Goal: Information Seeking & Learning: Learn about a topic

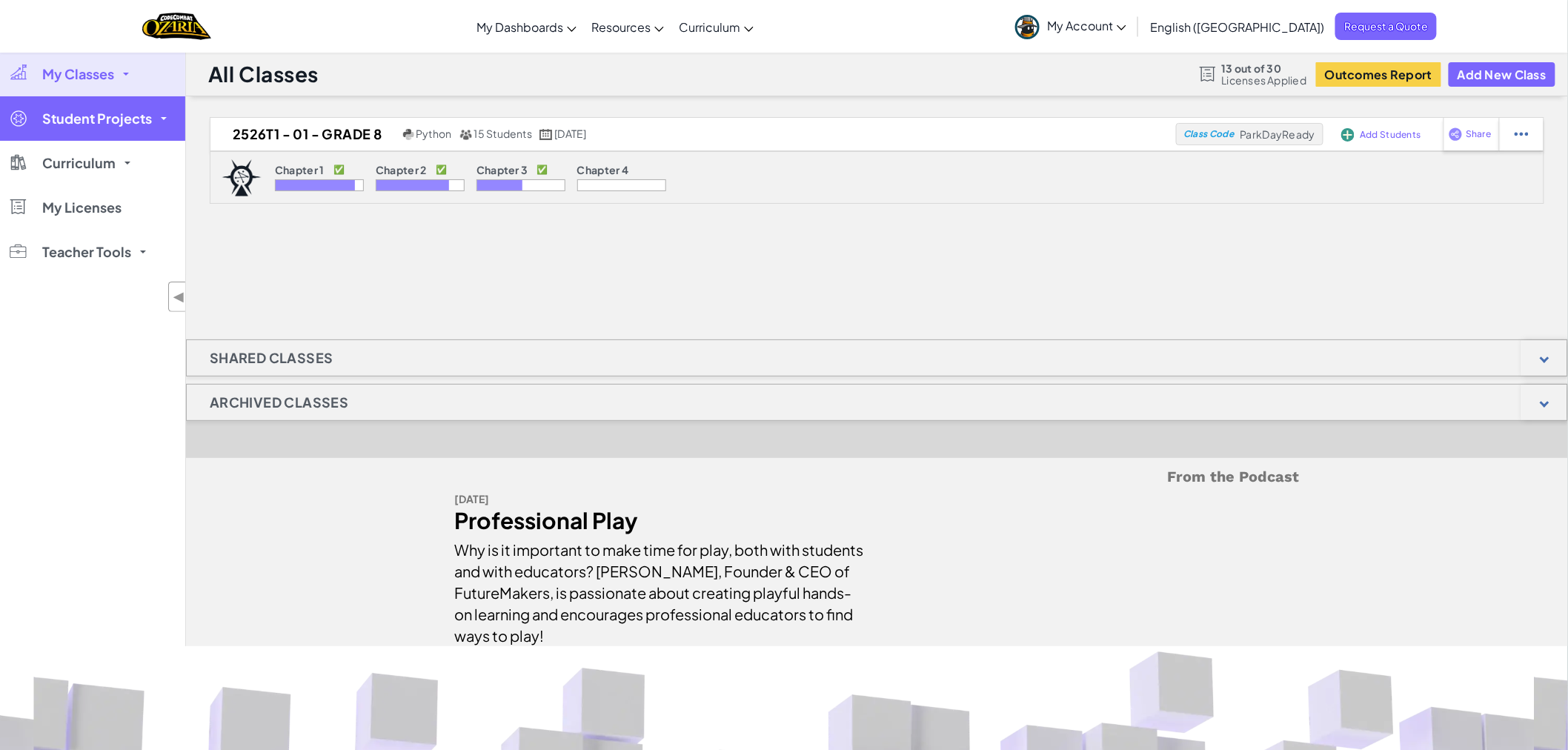
click at [117, 125] on span "Student Projects" at bounding box center [98, 119] width 110 height 14
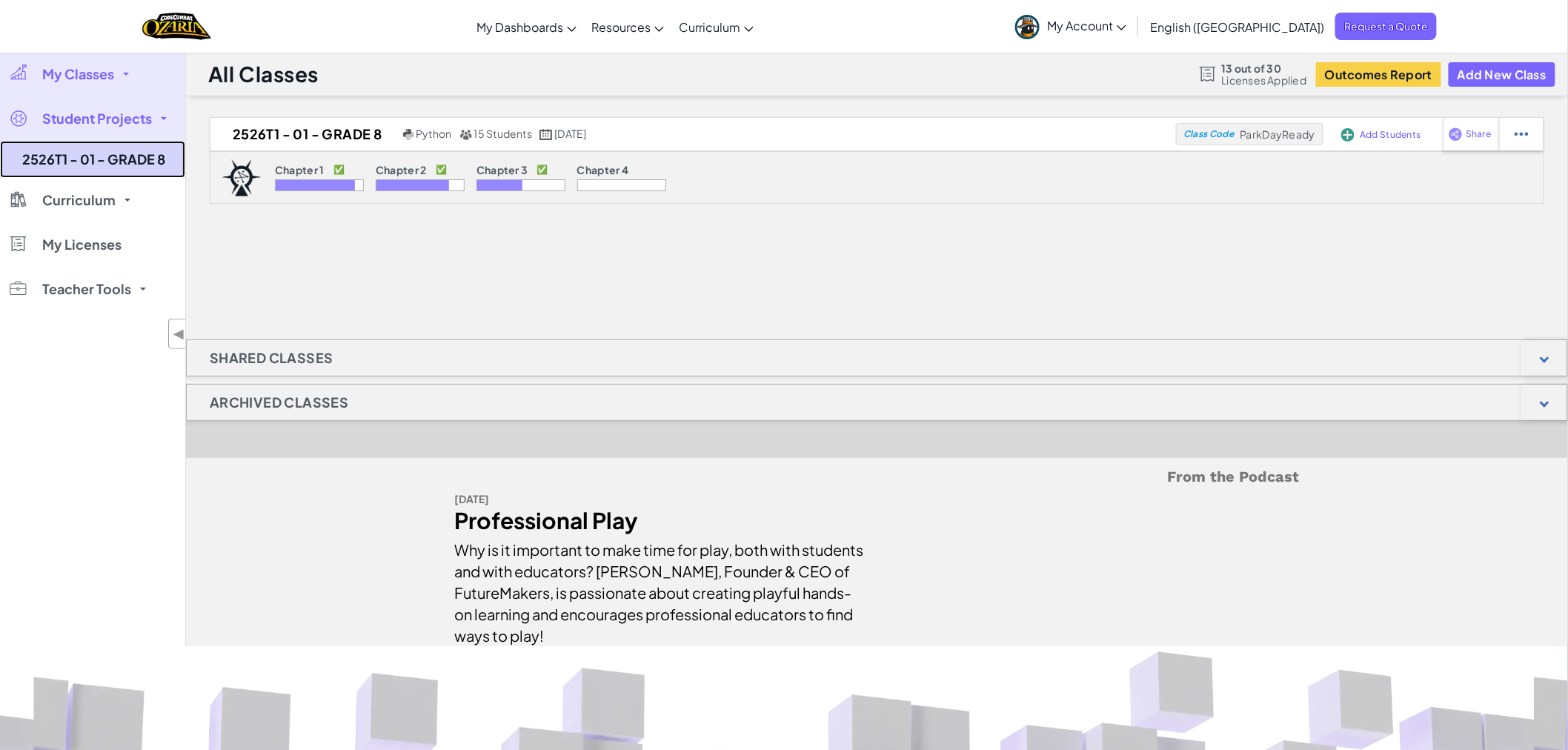
click at [119, 161] on link "2526T1 - 01 - GRADE 8" at bounding box center [93, 159] width 185 height 37
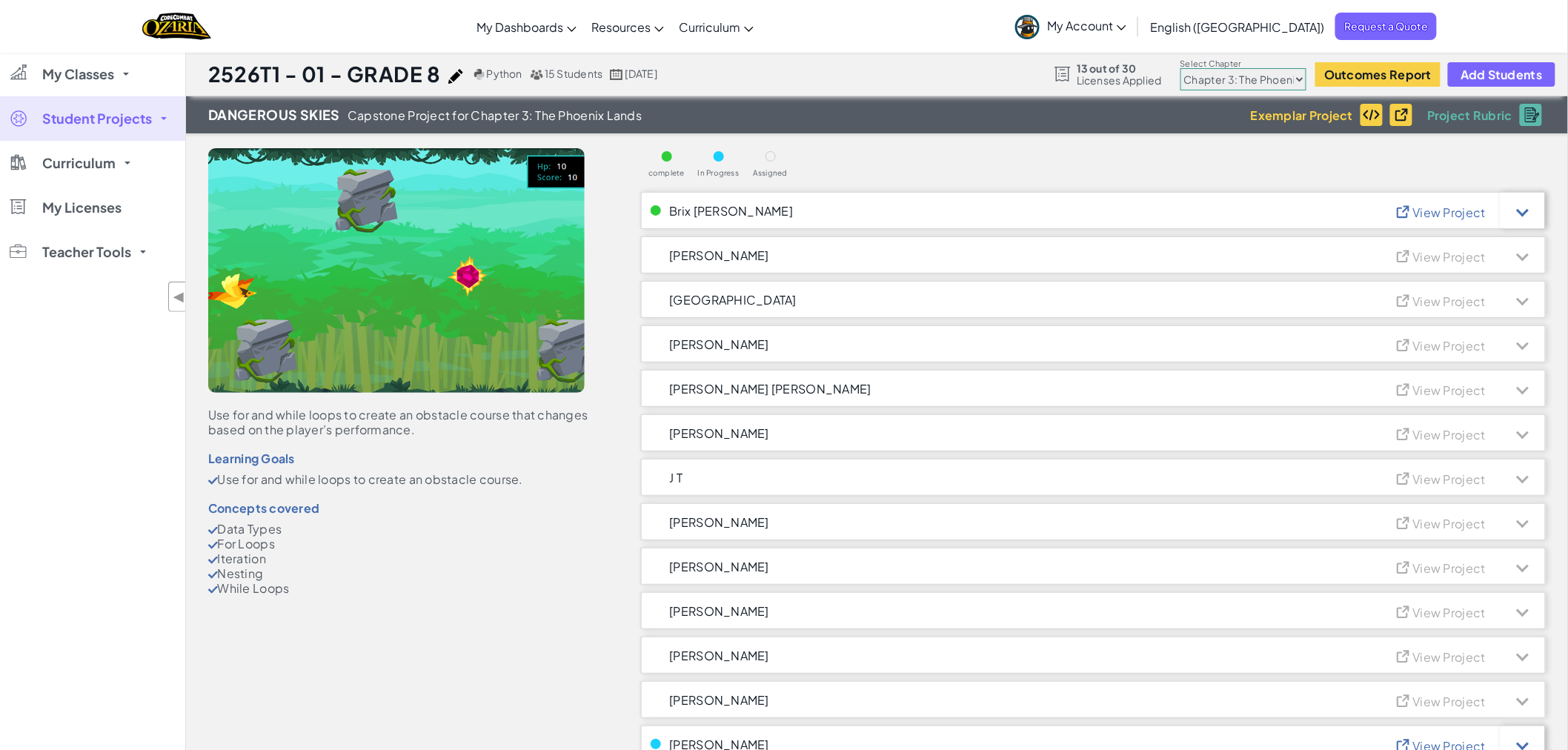
click at [1286, 78] on select "Chapter 1: Sky Mountain Chapter 2: The Moon Dancers Chapter 3: The Phoenix Land…" at bounding box center [1243, 79] width 126 height 22
select select "5d8a57abe8919b28d5113af1"
click at [1181, 69] on select "Chapter 1: Sky Mountain Chapter 2: The Moon Dancers Chapter 3: The Phoenix Land…" at bounding box center [1243, 79] width 126 height 22
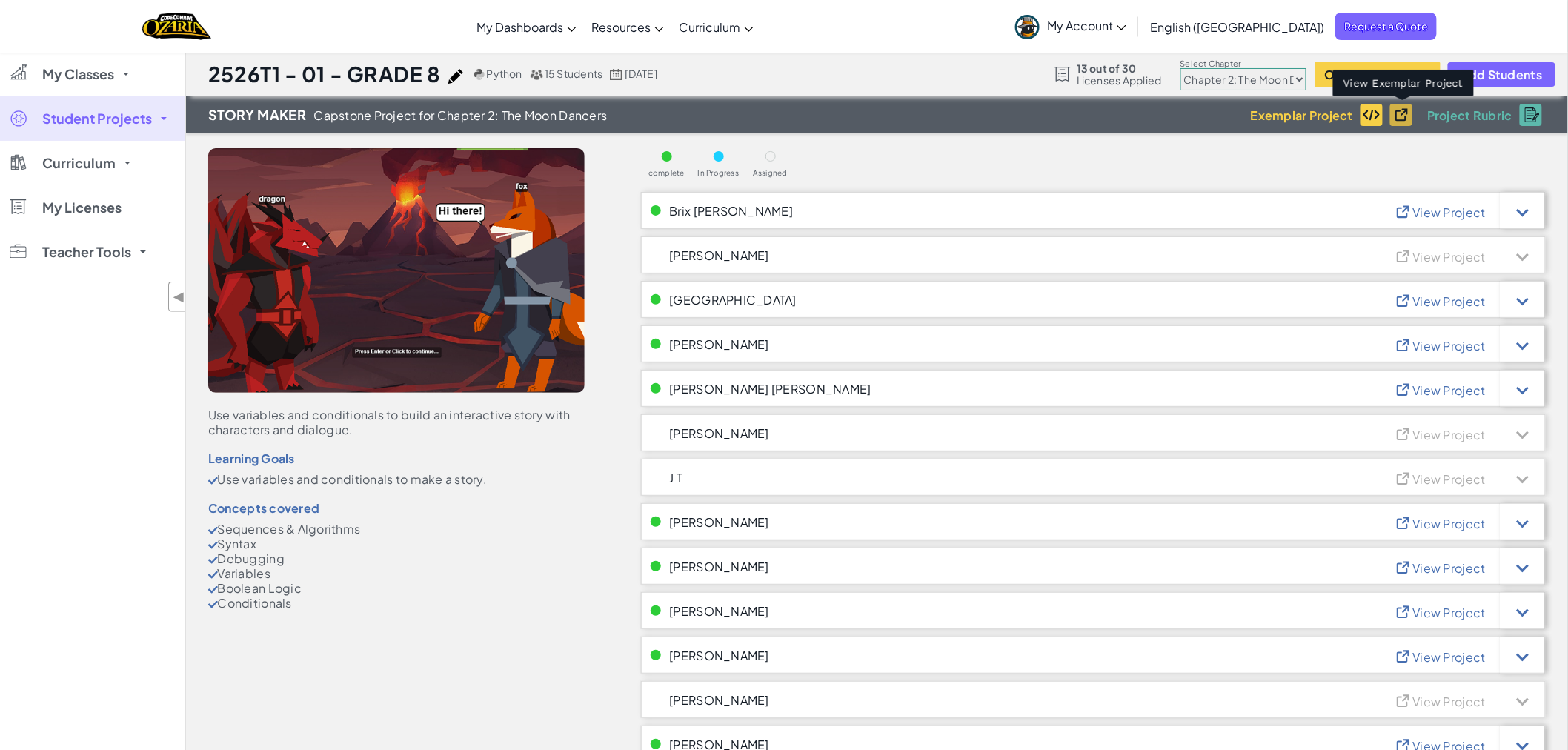
click at [1400, 116] on img at bounding box center [1405, 114] width 23 height 15
click at [1443, 208] on span "View Project" at bounding box center [1448, 212] width 72 height 15
drag, startPoint x: 209, startPoint y: 416, endPoint x: 300, endPoint y: 610, distance: 214.3
click at [300, 610] on div "Use variables and conditionals to build an interactive story with characters an…" at bounding box center [403, 379] width 388 height 492
copy div "Use variables and conditionals to build an interactive story with characters an…"
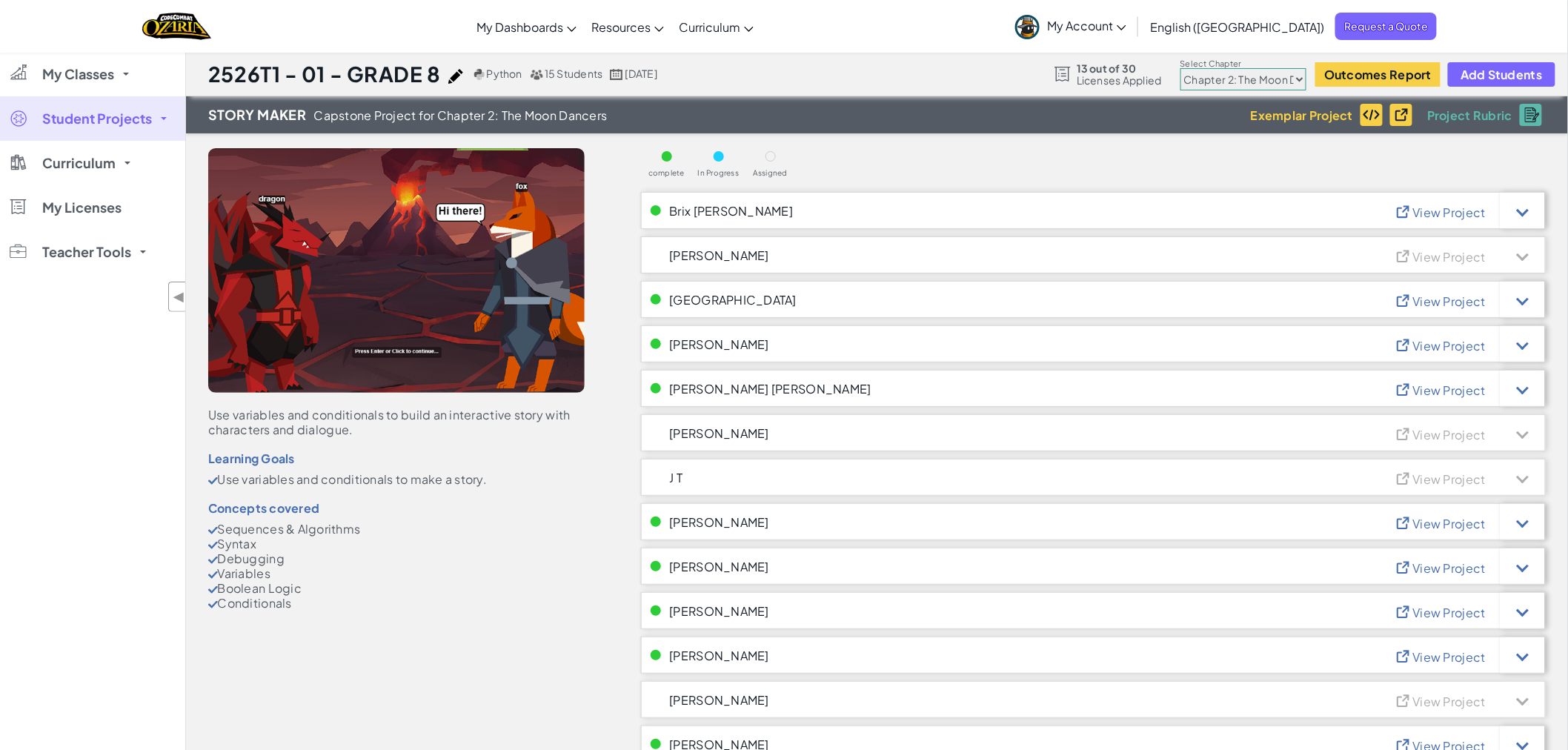
click at [1439, 297] on span "View Project" at bounding box center [1448, 301] width 72 height 15
click at [1447, 343] on span "View Project" at bounding box center [1448, 346] width 72 height 15
click at [1443, 388] on span "View Project" at bounding box center [1448, 390] width 72 height 15
click at [1446, 387] on span "View Project" at bounding box center [1448, 390] width 72 height 15
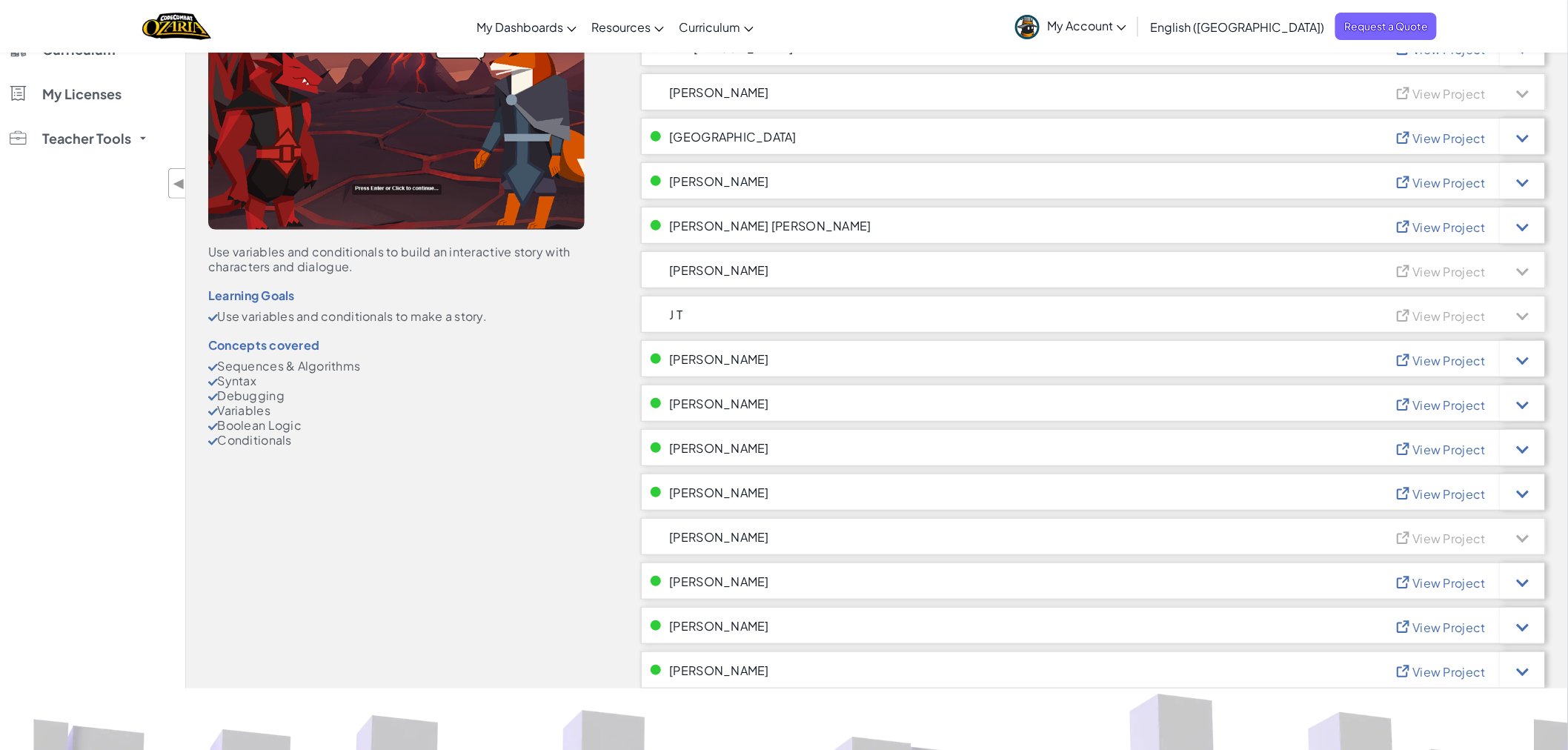
scroll to position [164, 0]
click at [1425, 358] on span "View Project" at bounding box center [1448, 359] width 72 height 15
click at [1443, 397] on span "View Project" at bounding box center [1448, 403] width 72 height 15
click at [1442, 444] on span "View Project" at bounding box center [1448, 448] width 72 height 15
click at [1405, 488] on img at bounding box center [1406, 490] width 23 height 15
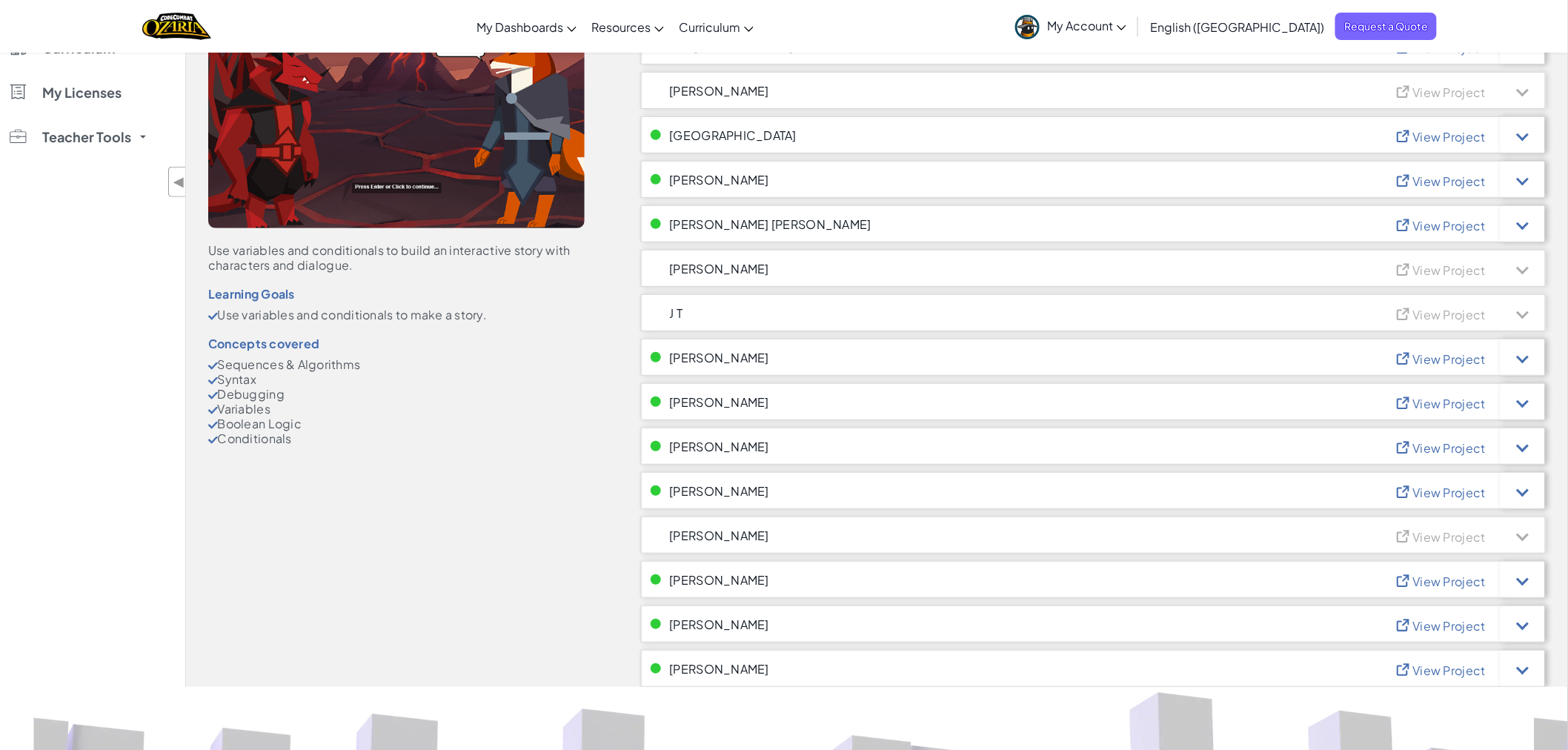
click at [1435, 576] on span "View Project" at bounding box center [1448, 581] width 72 height 15
click at [1425, 620] on span "View Project" at bounding box center [1448, 625] width 72 height 15
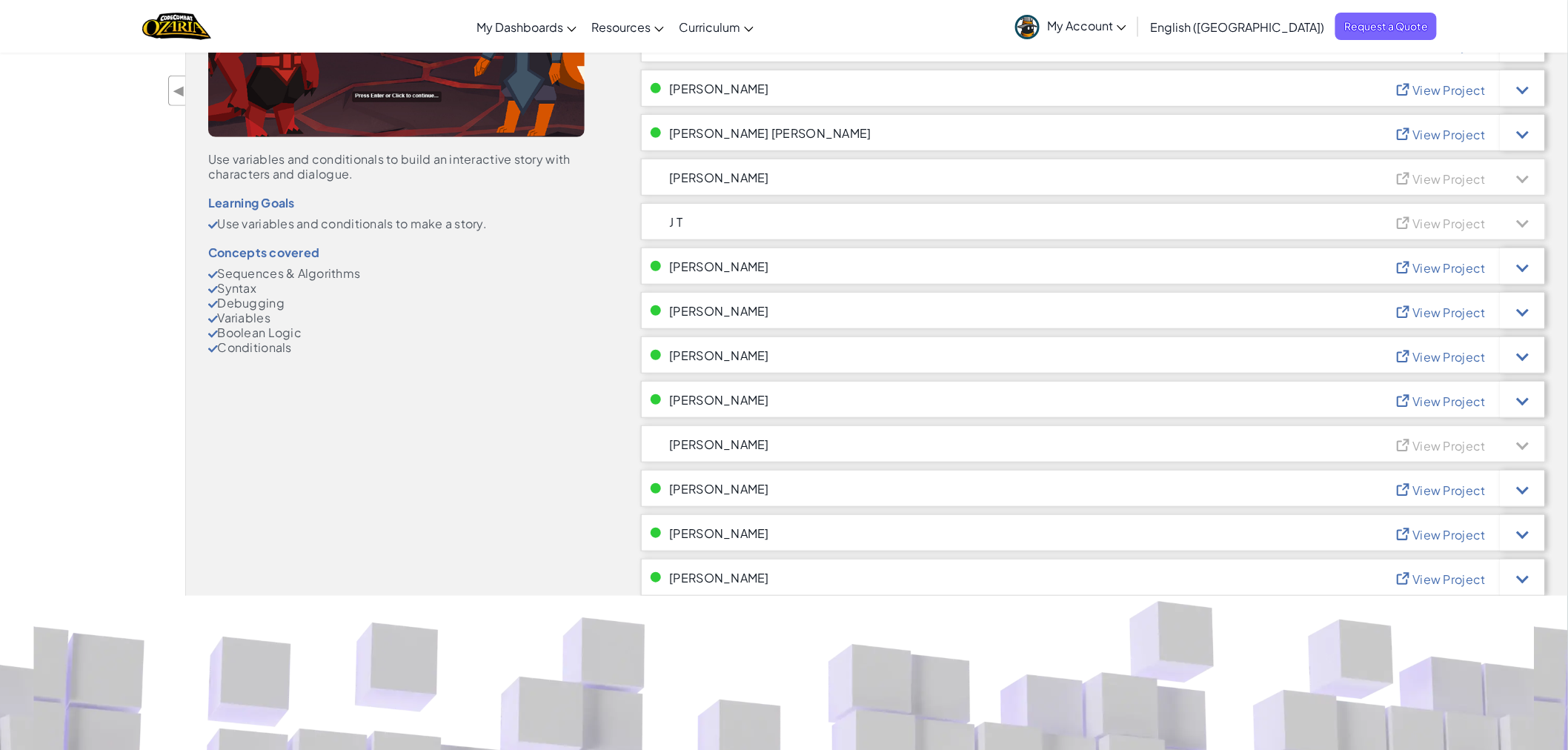
scroll to position [411, 0]
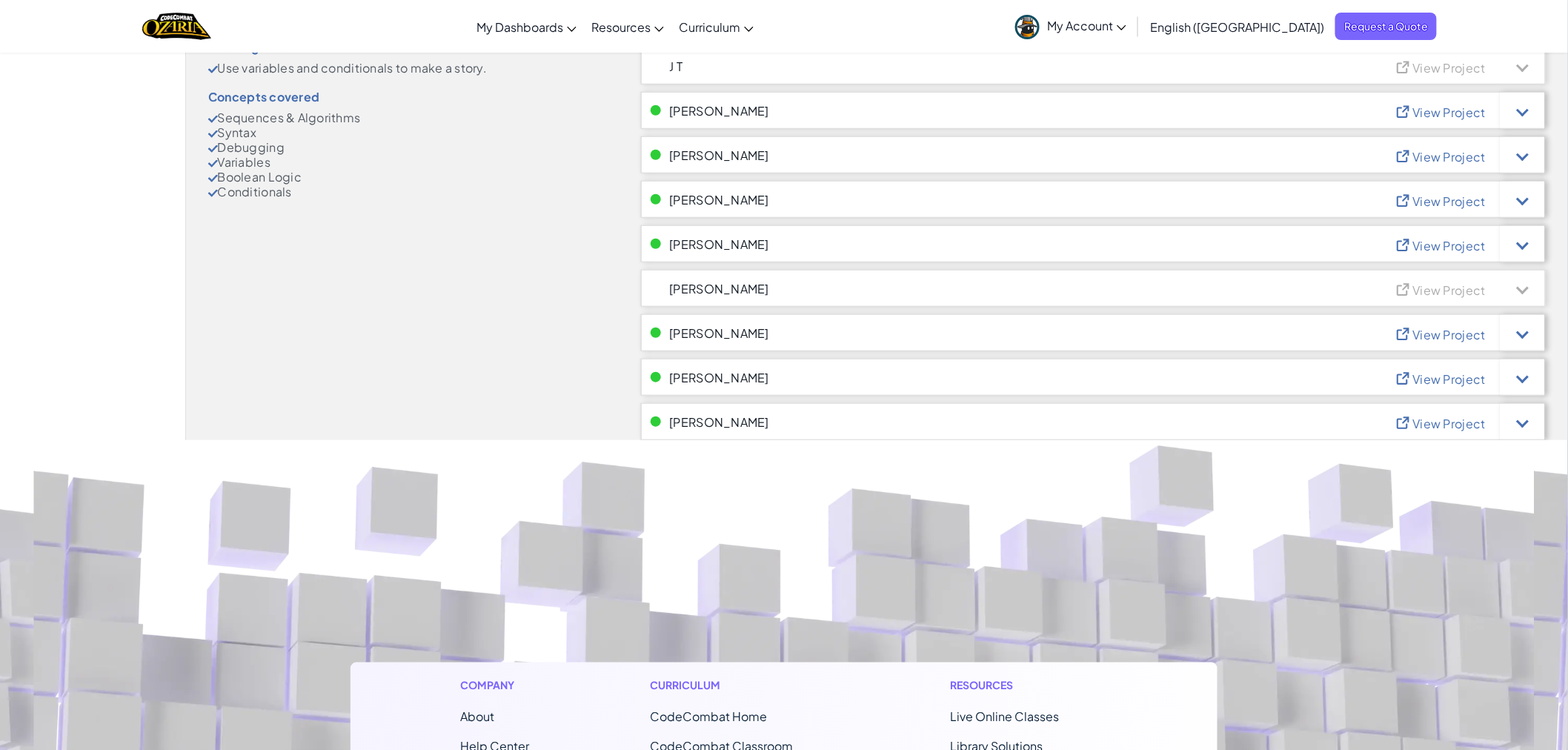
click at [1438, 419] on span "View Project" at bounding box center [1448, 424] width 72 height 15
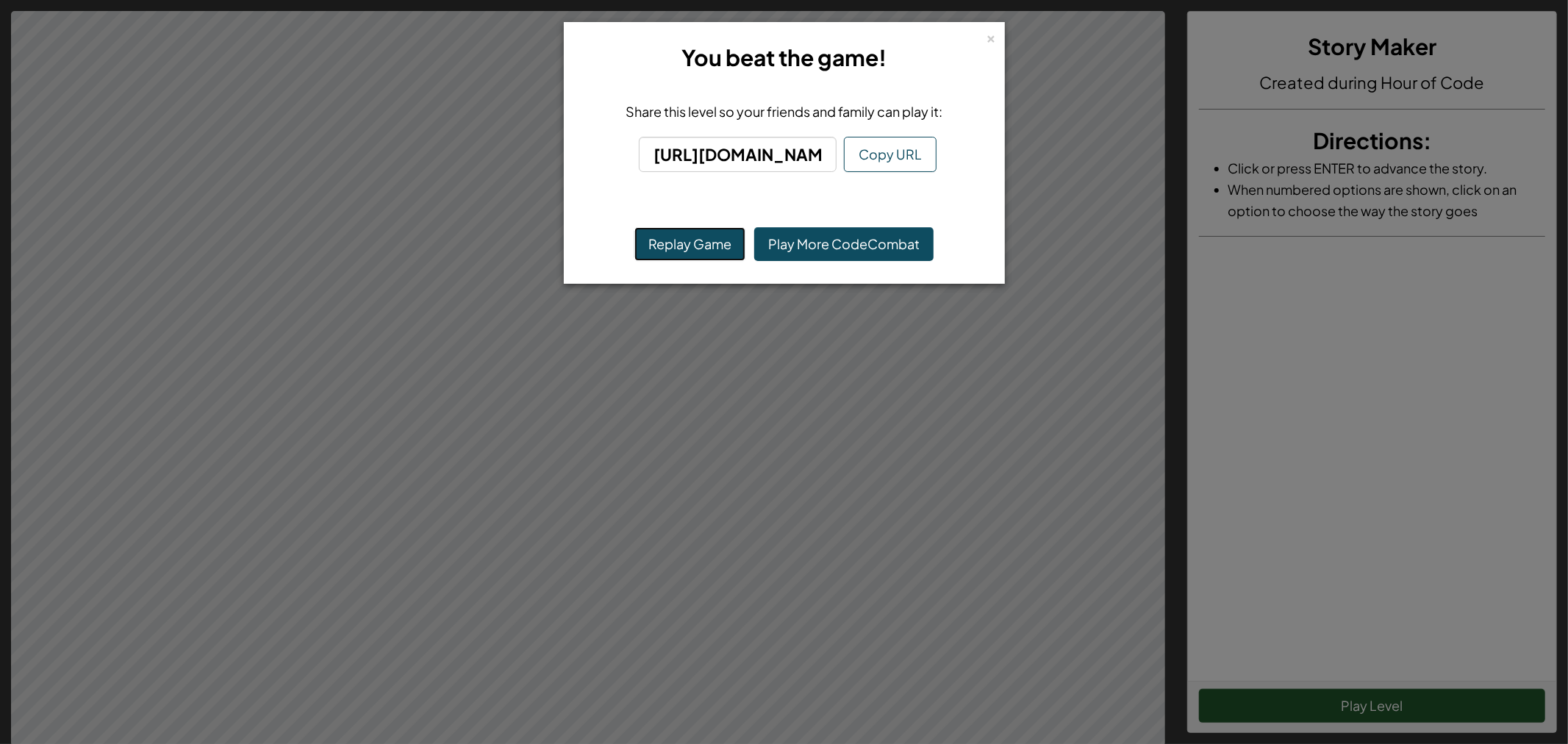
click at [696, 237] on button "Replay Game" at bounding box center [690, 243] width 111 height 34
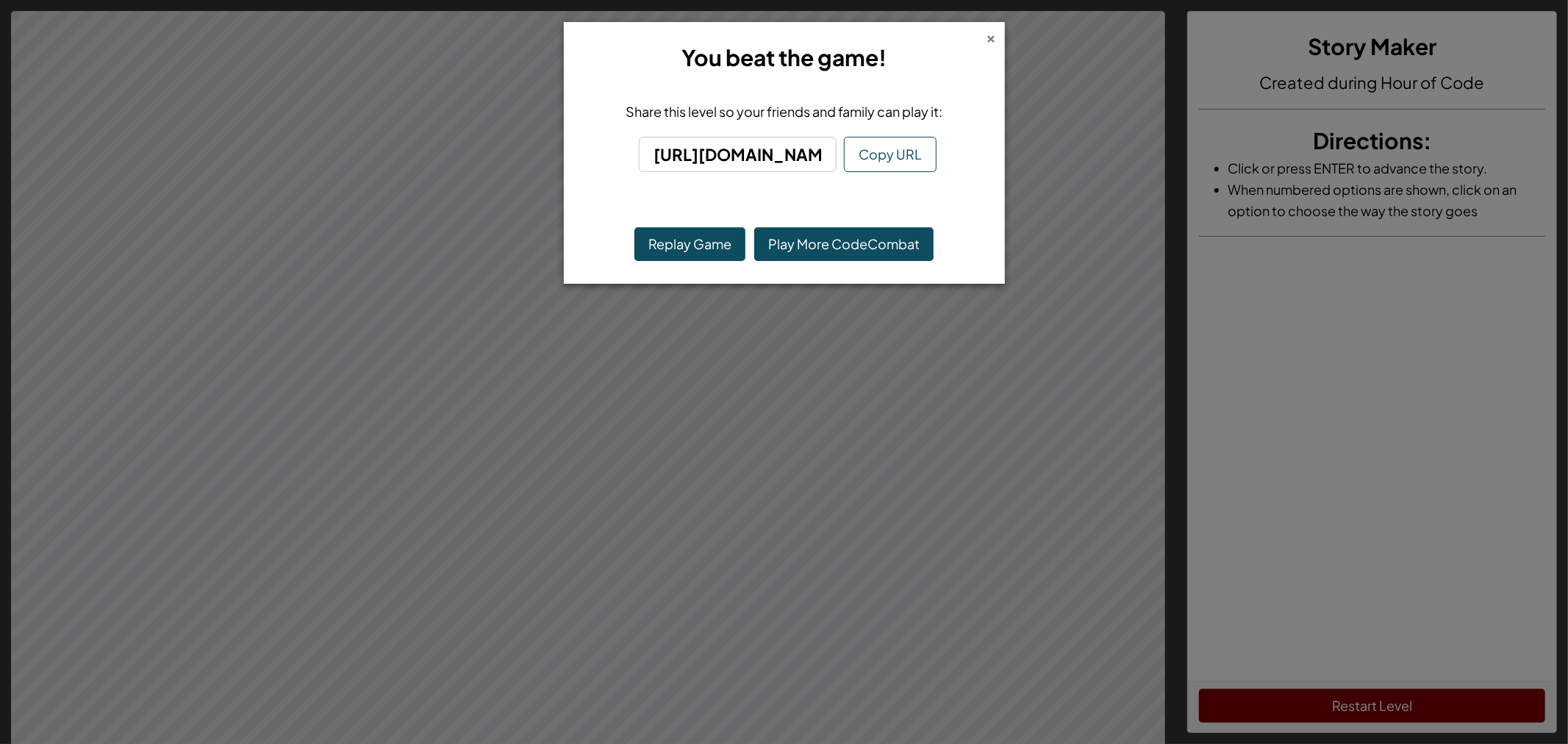
click at [995, 34] on div "× You beat the game! Share this level so your friends and family can play it: h…" at bounding box center [784, 152] width 441 height 261
click at [987, 35] on div "×" at bounding box center [991, 36] width 11 height 15
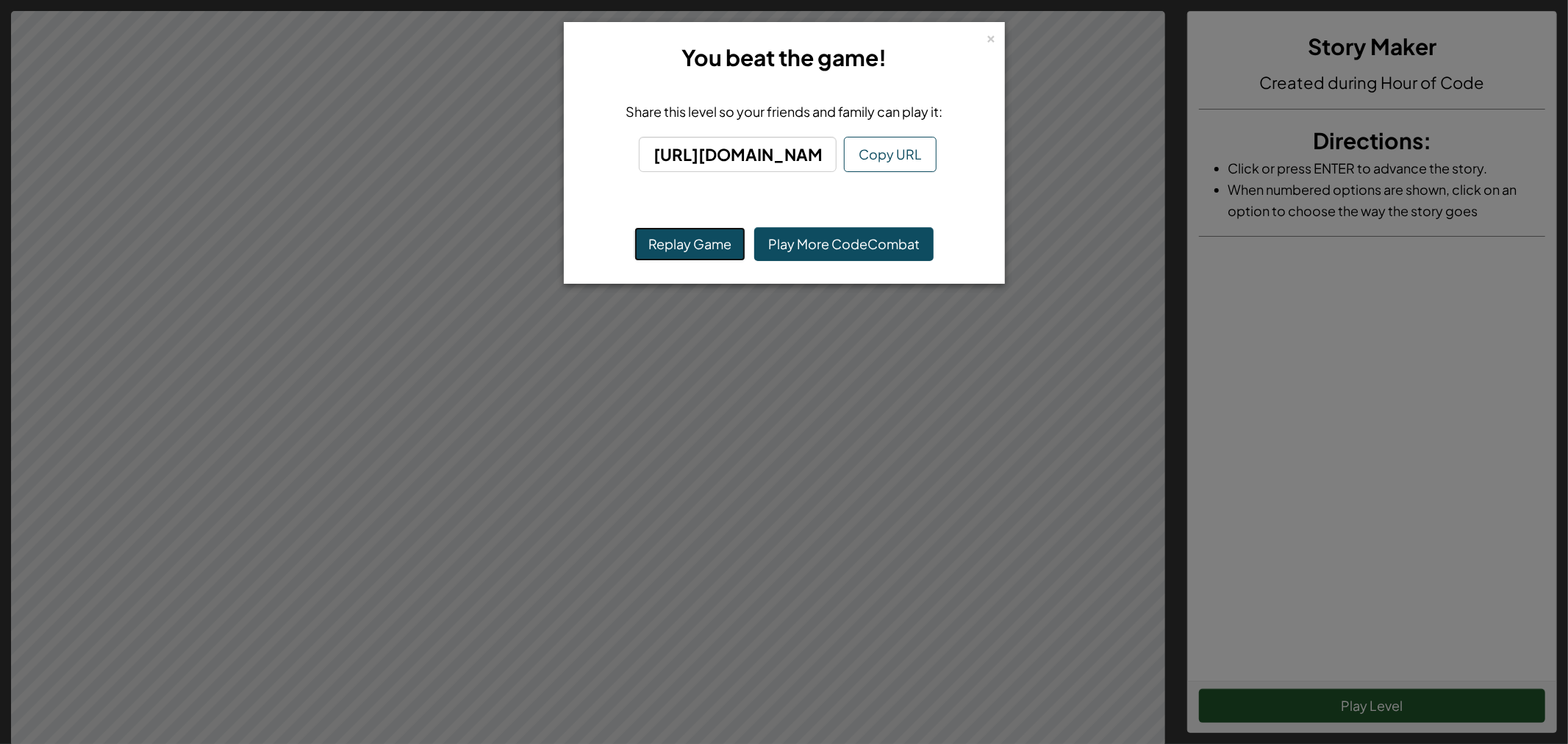
click at [693, 240] on button "Replay Game" at bounding box center [690, 243] width 111 height 34
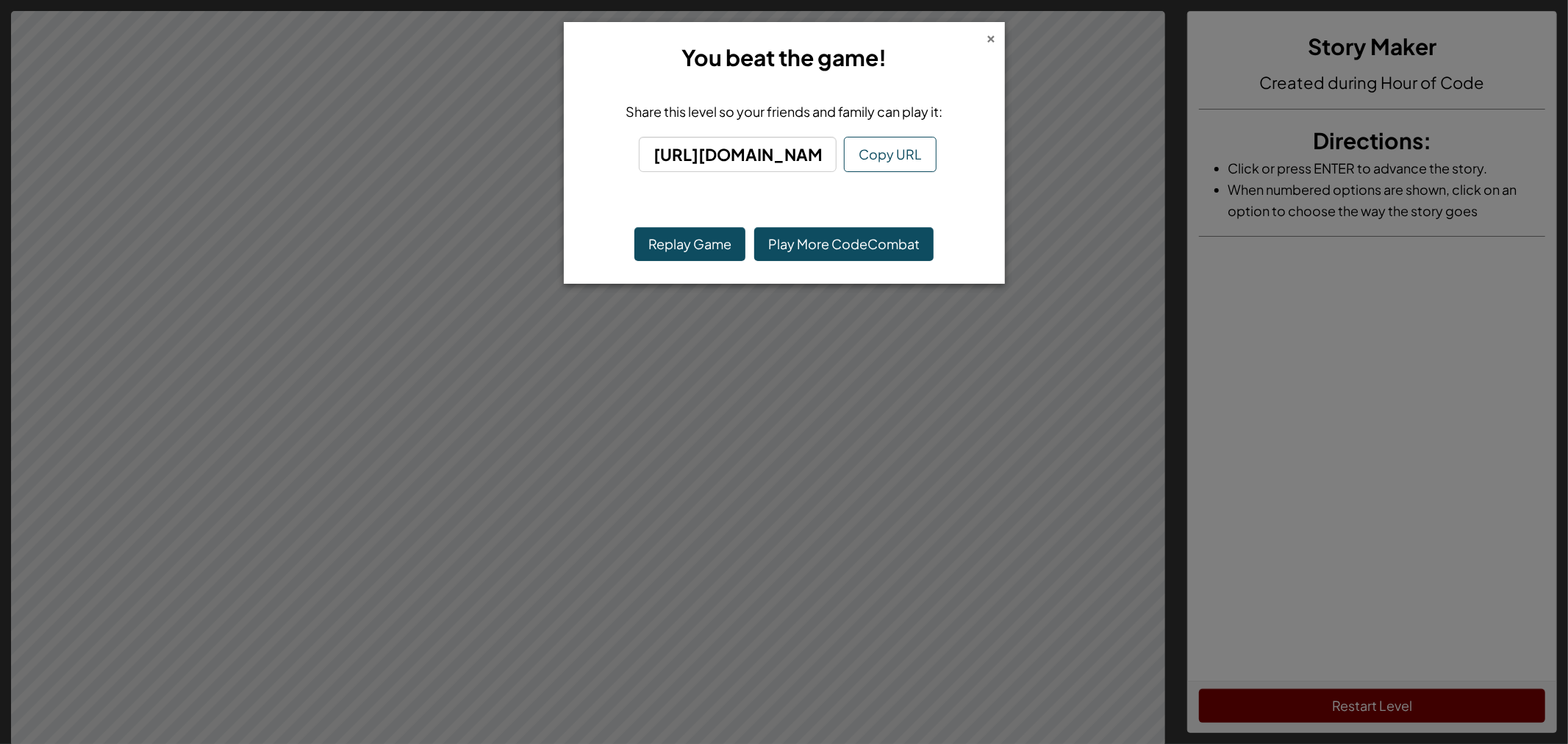
click at [995, 35] on div "×" at bounding box center [991, 36] width 11 height 15
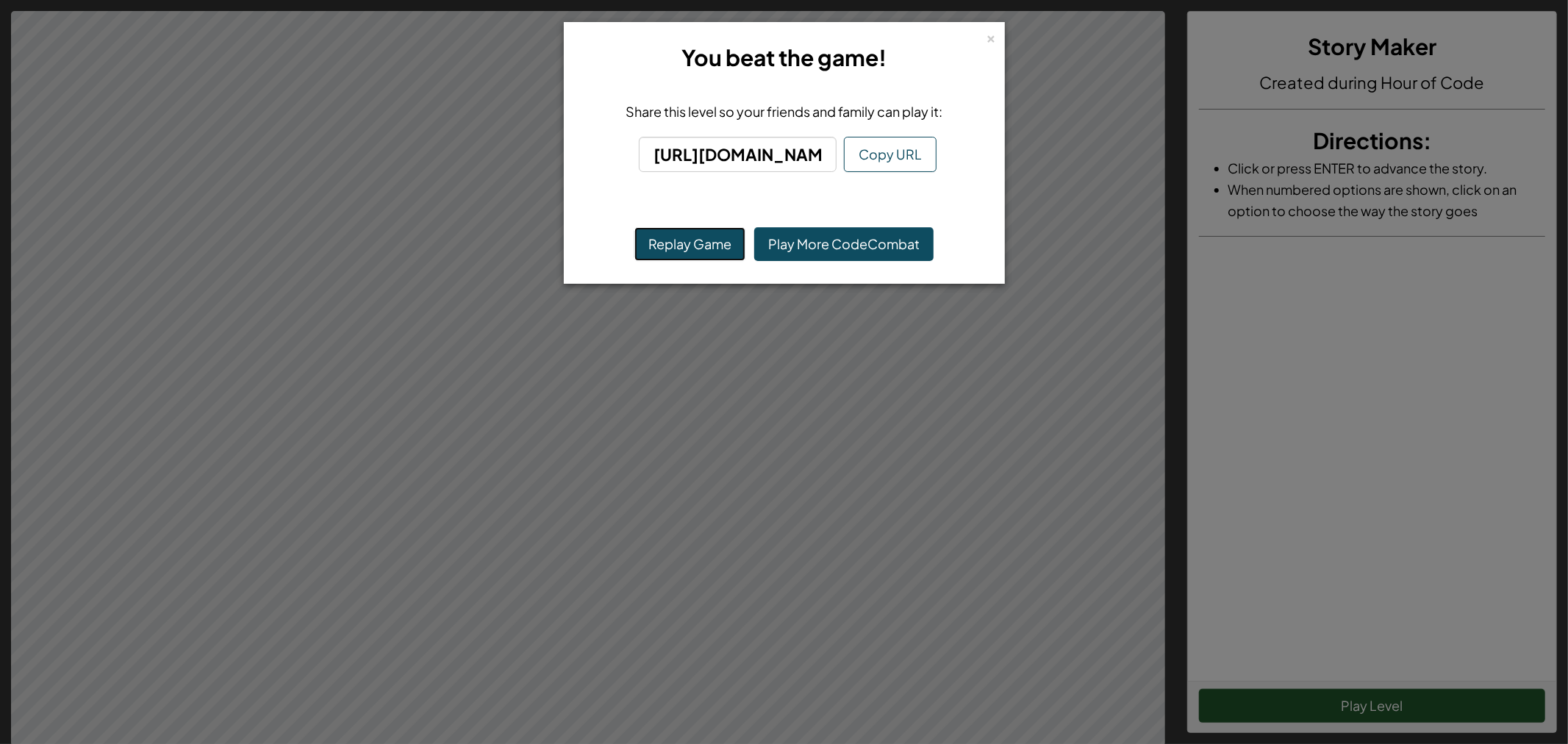
click at [660, 236] on button "Replay Game" at bounding box center [690, 243] width 111 height 34
click at [678, 245] on button "Replay Game" at bounding box center [690, 243] width 111 height 34
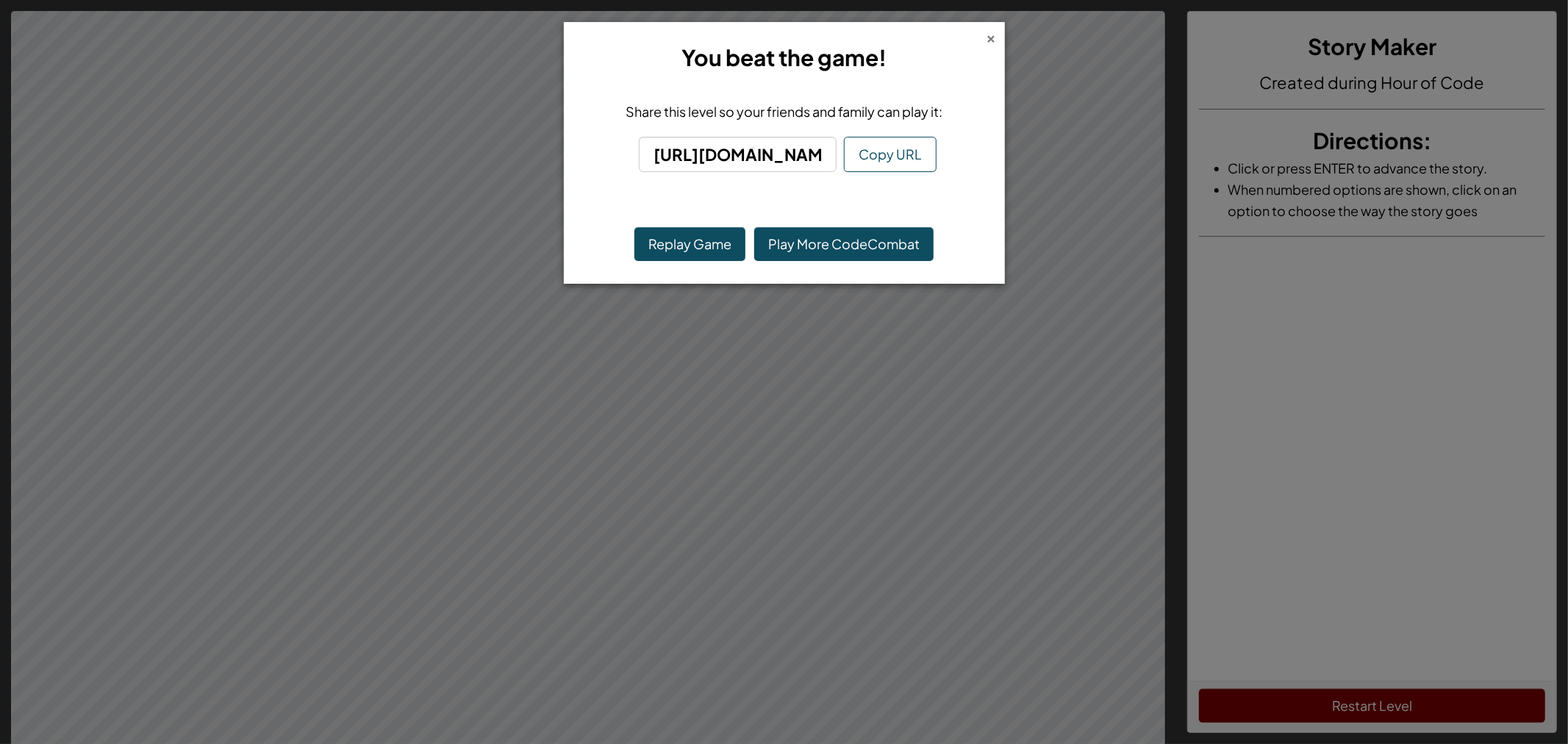
click at [994, 35] on div "×" at bounding box center [991, 36] width 11 height 15
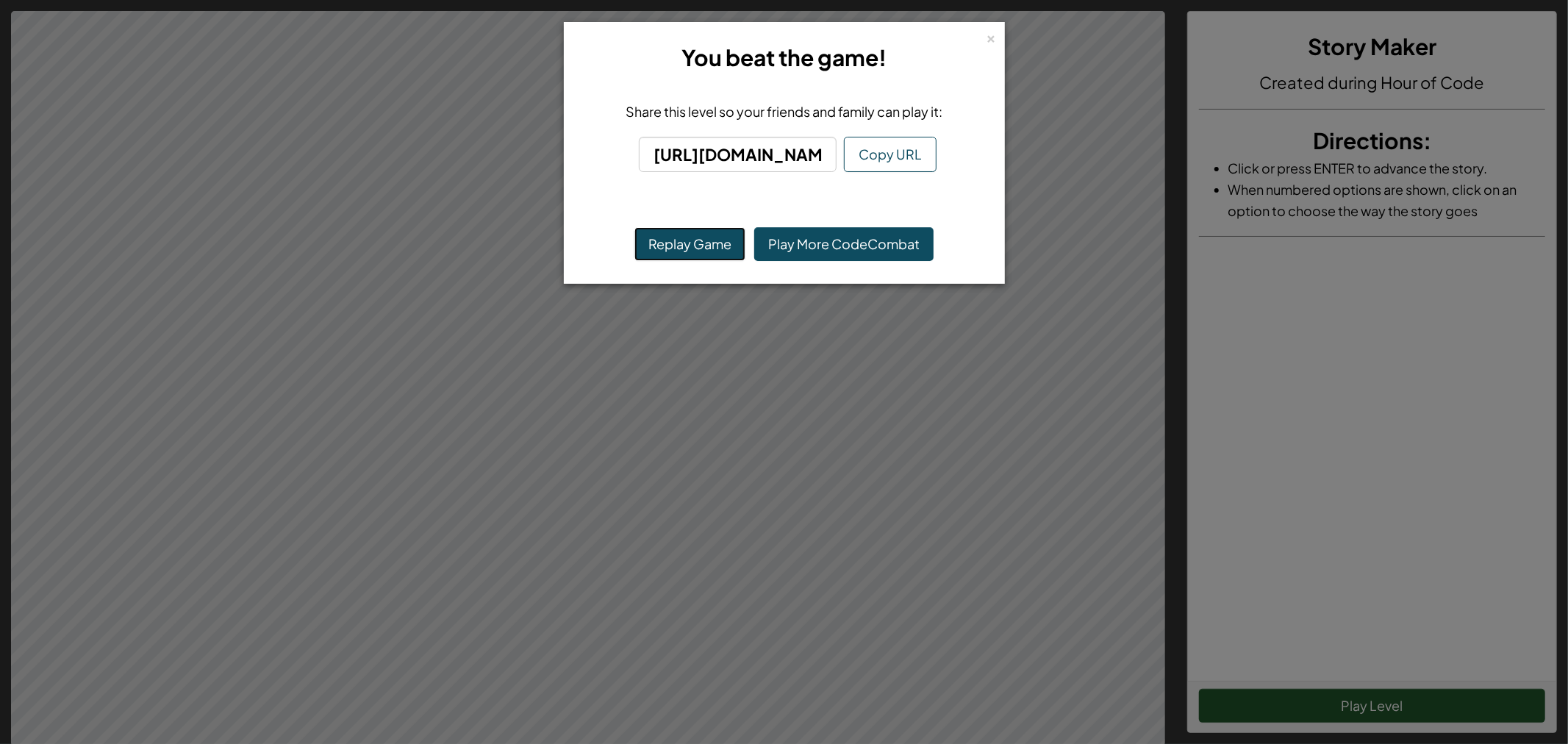
click at [669, 238] on button "Replay Game" at bounding box center [690, 243] width 111 height 34
click at [692, 243] on button "Replay Game" at bounding box center [690, 243] width 111 height 34
click at [710, 245] on button "Replay Game" at bounding box center [690, 243] width 111 height 34
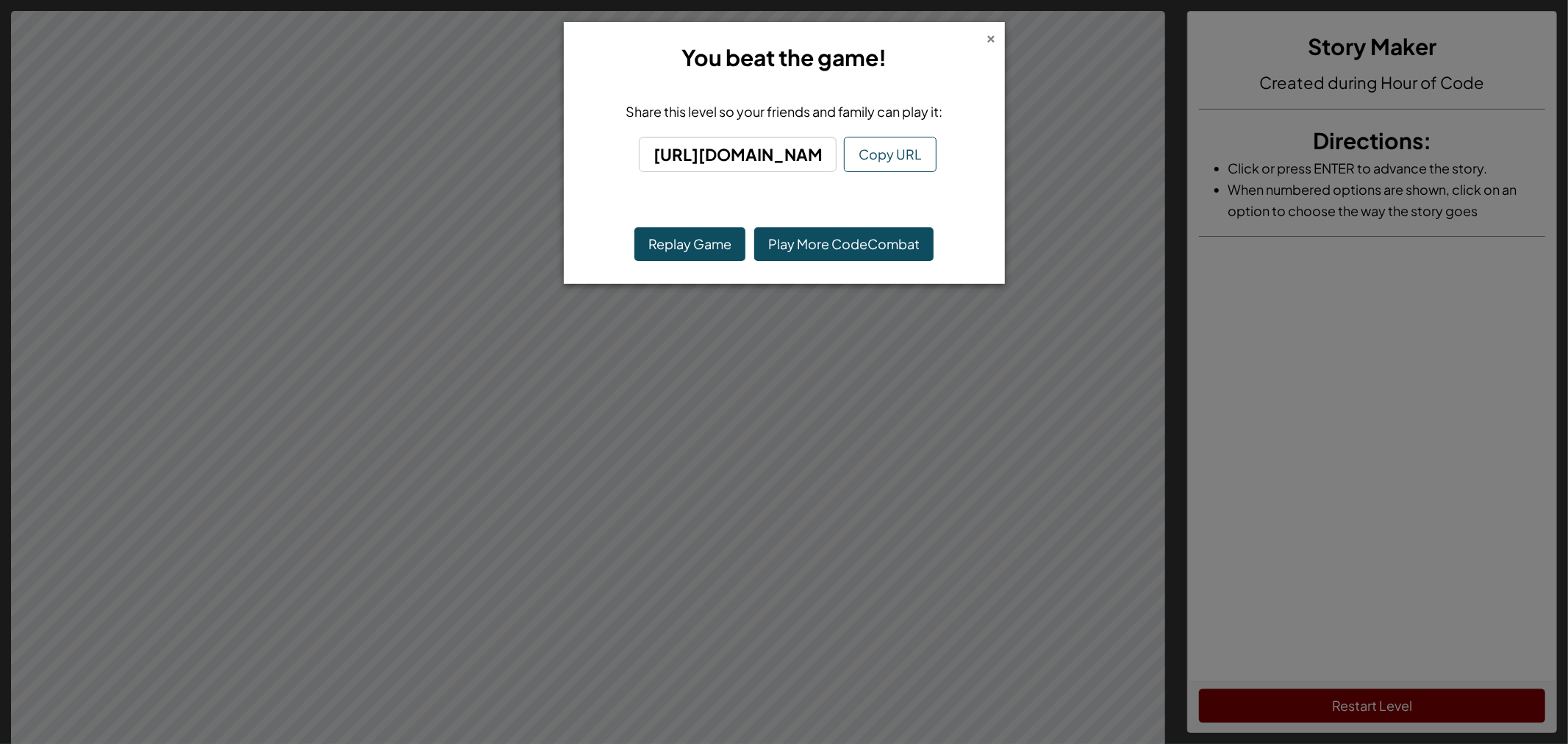
click at [989, 38] on div "×" at bounding box center [991, 36] width 11 height 15
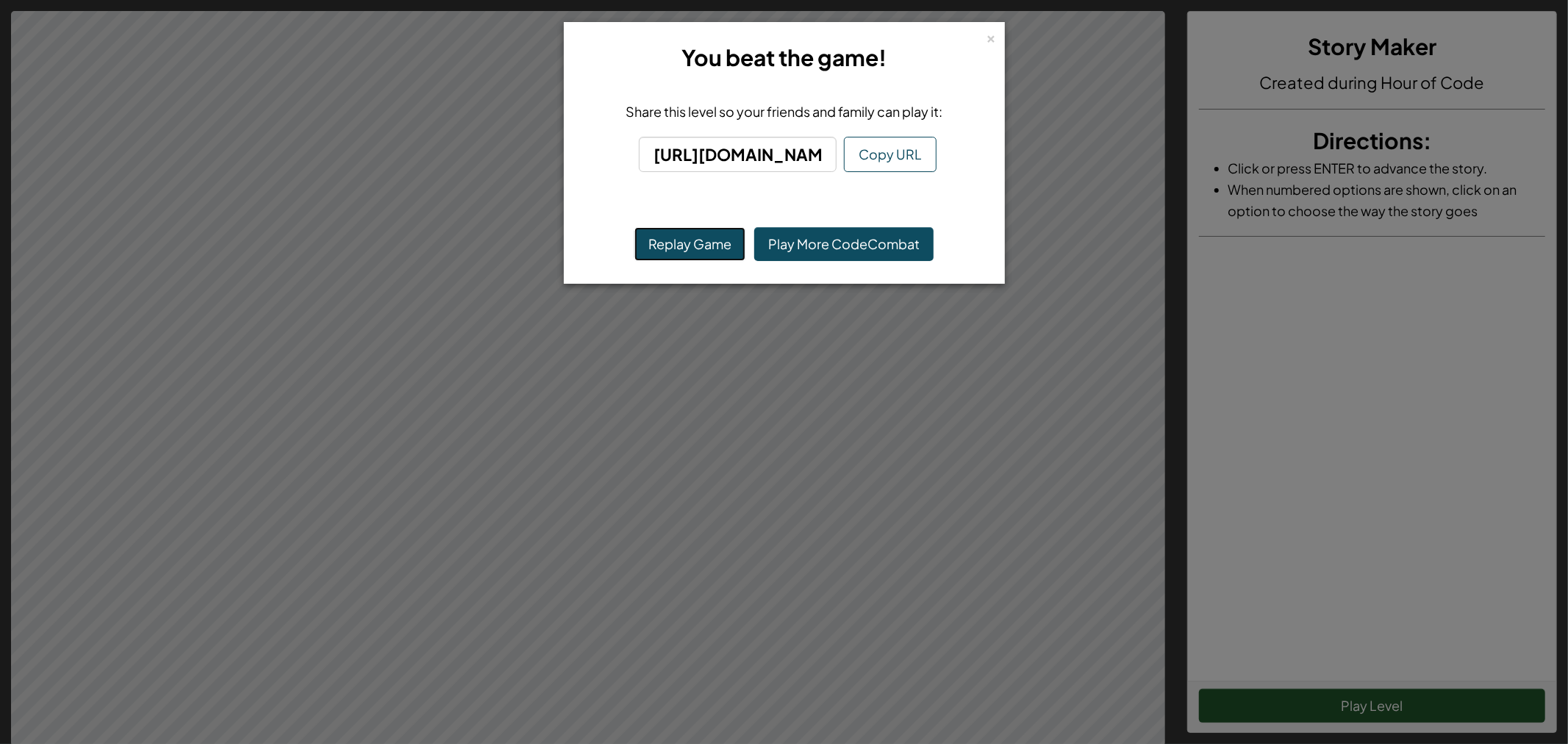
click at [658, 245] on button "Replay Game" at bounding box center [690, 243] width 111 height 34
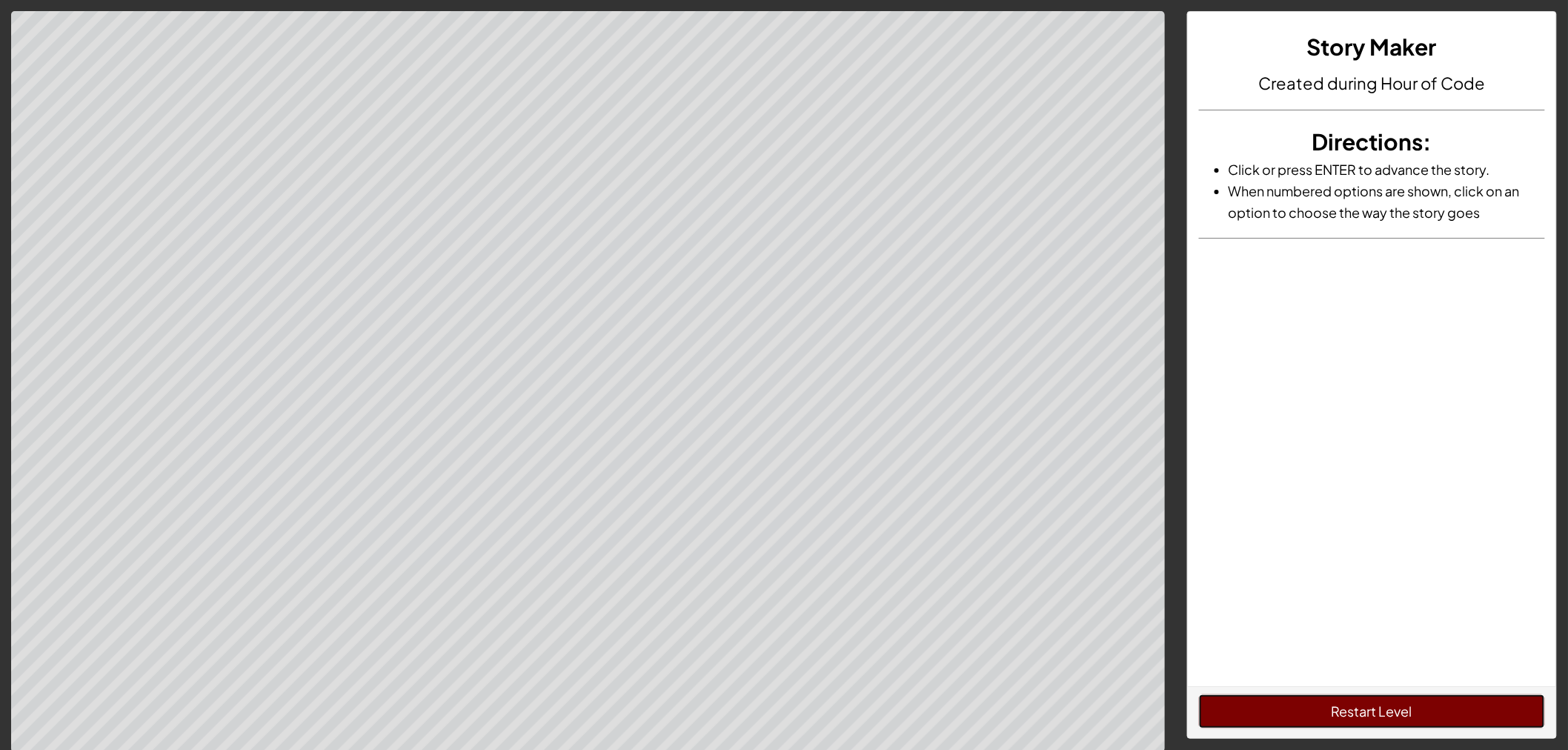
click at [1367, 706] on button "Restart Level" at bounding box center [1372, 710] width 346 height 34
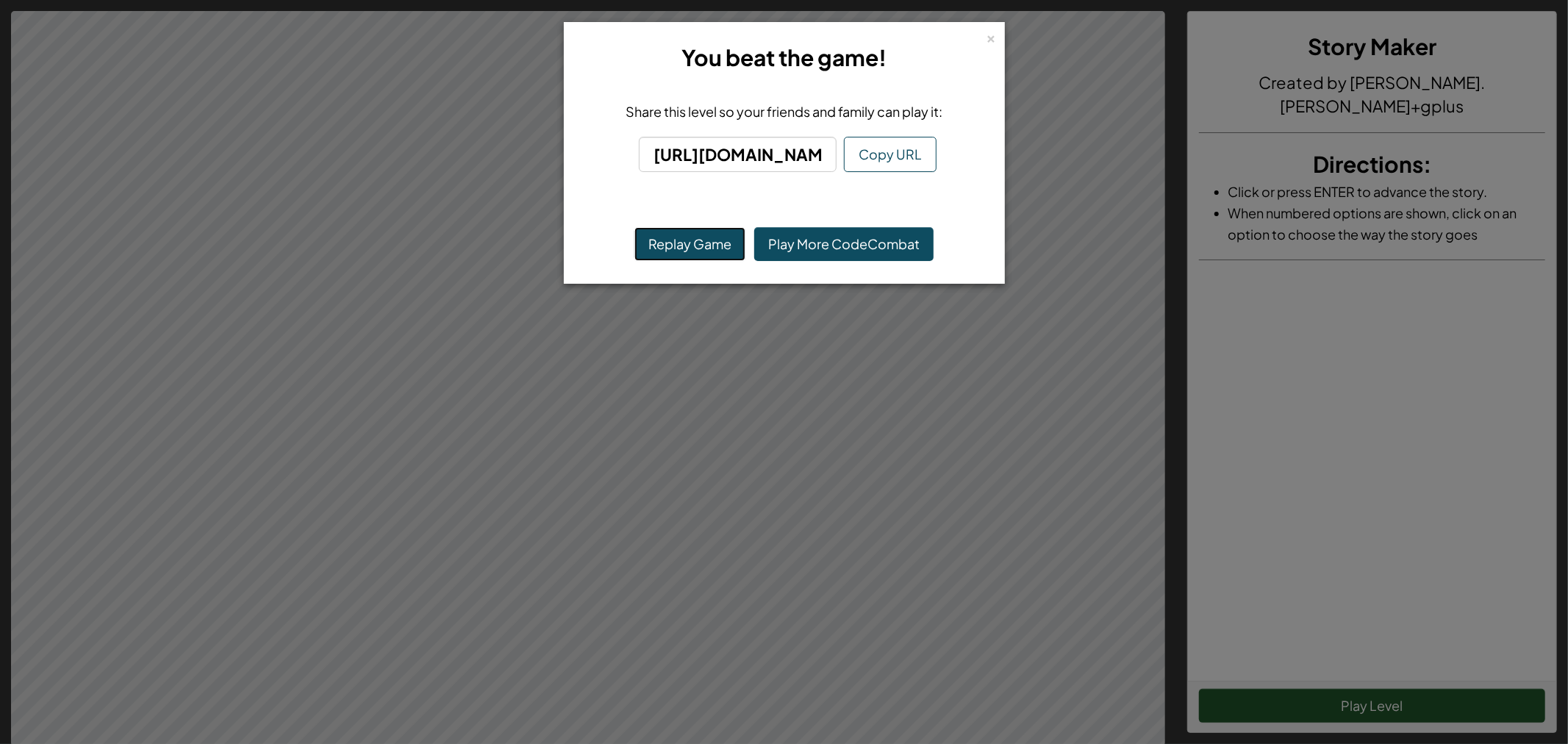
click at [684, 237] on button "Replay Game" at bounding box center [690, 243] width 111 height 34
click at [664, 241] on button "Replay Game" at bounding box center [690, 243] width 111 height 34
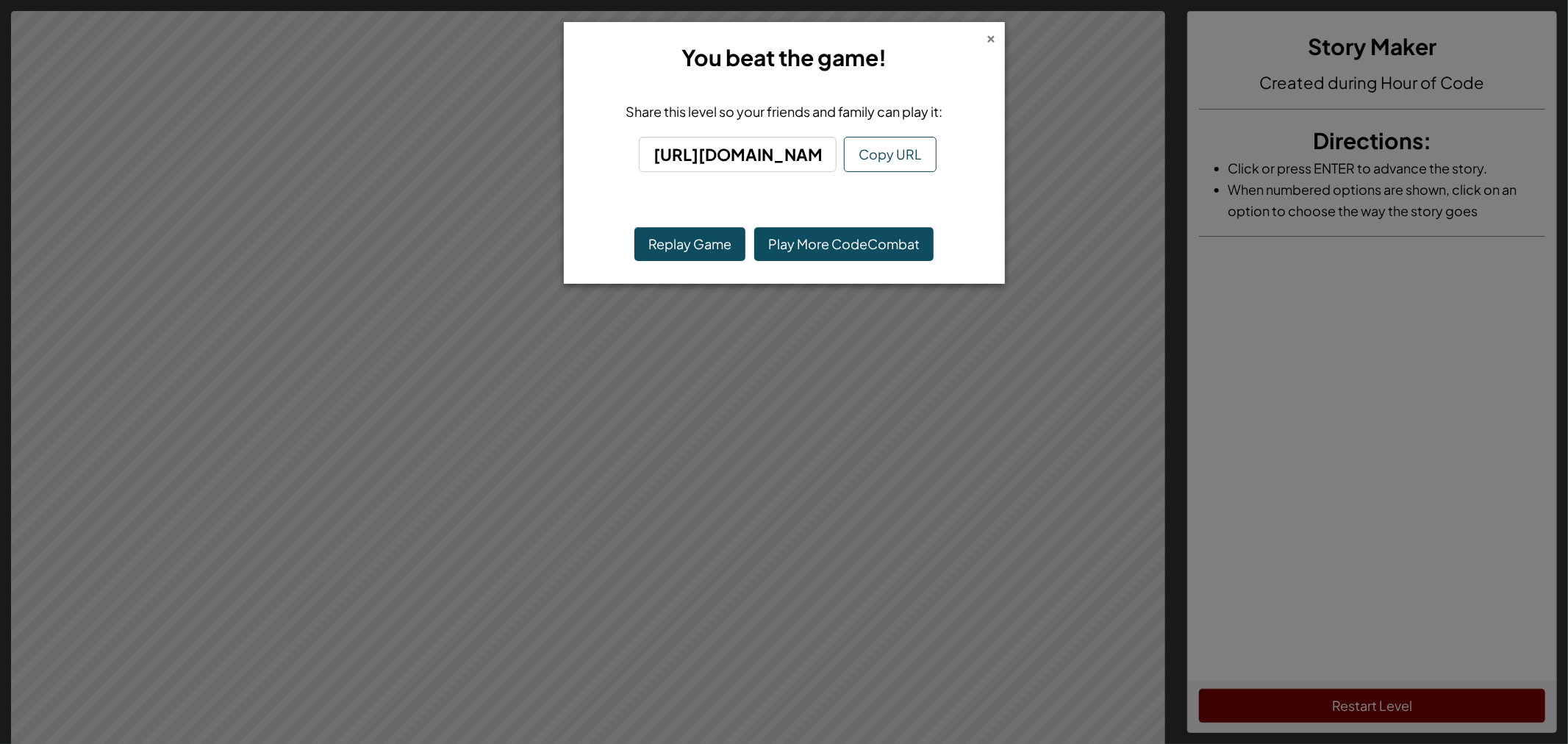
click at [992, 35] on div "×" at bounding box center [991, 36] width 11 height 15
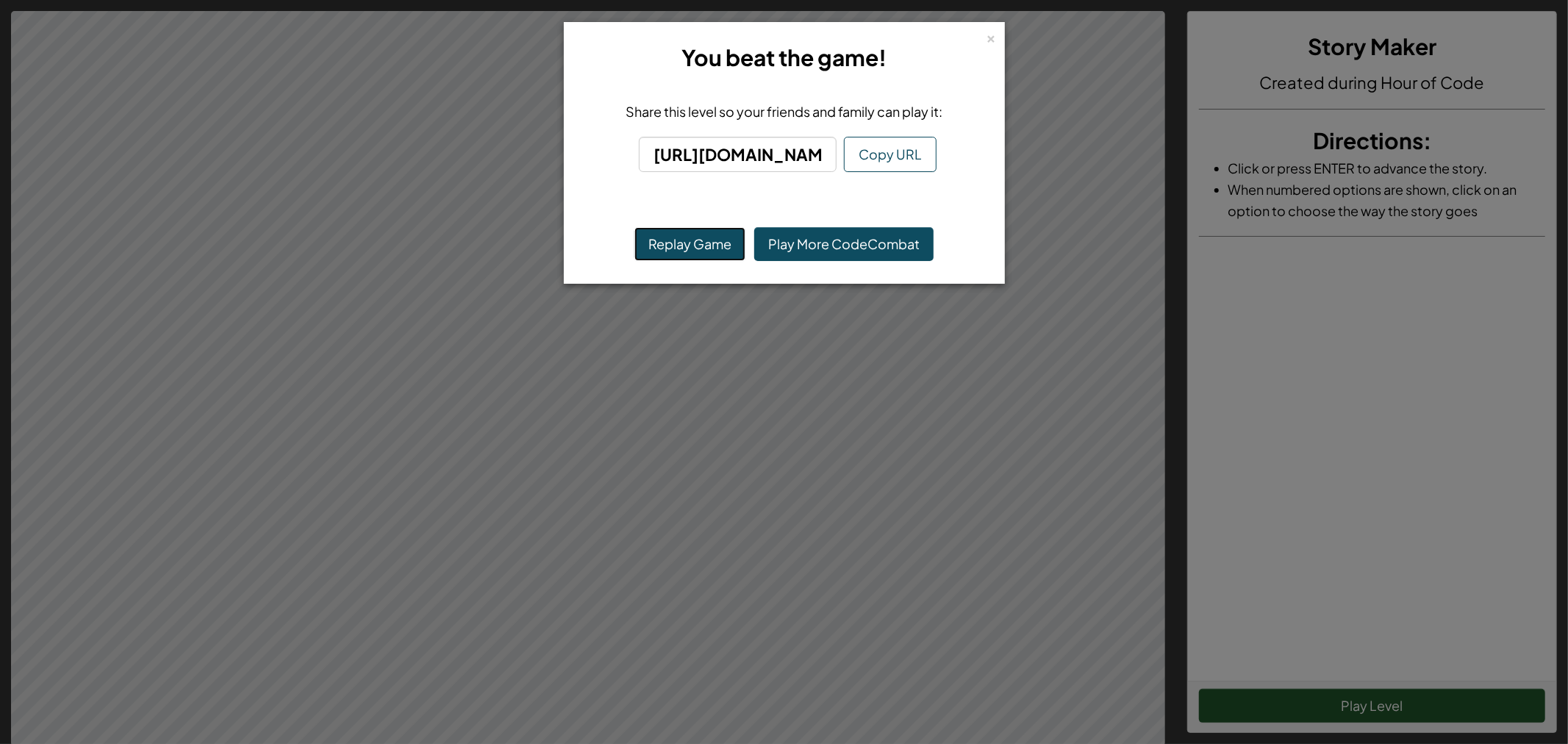
click at [665, 245] on button "Replay Game" at bounding box center [690, 243] width 111 height 34
click at [674, 243] on button "Replay Game" at bounding box center [690, 243] width 111 height 34
click at [700, 238] on button "Replay Game" at bounding box center [690, 243] width 111 height 34
